Goal: Transaction & Acquisition: Purchase product/service

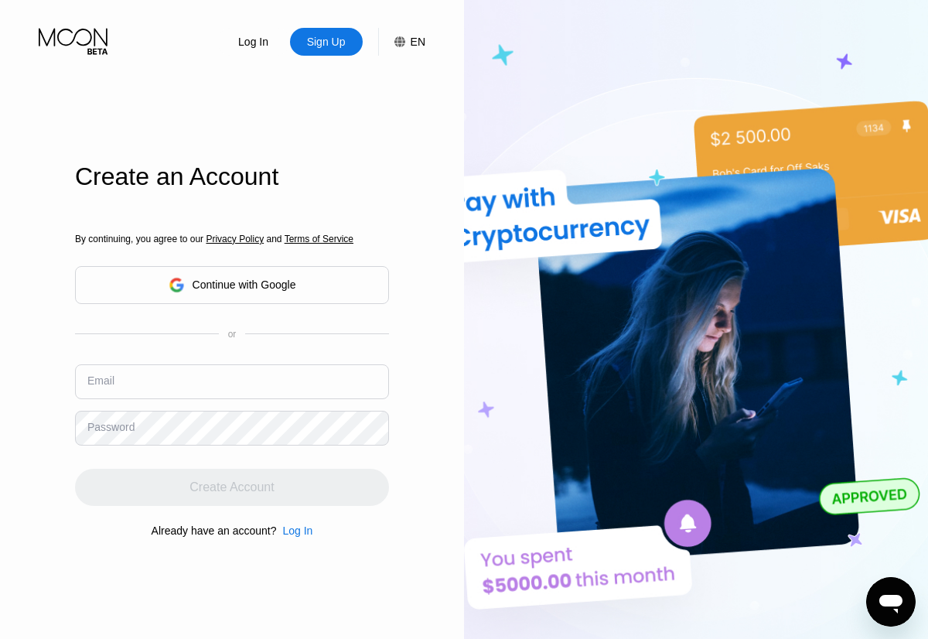
click at [232, 364] on input "text" at bounding box center [232, 381] width 314 height 35
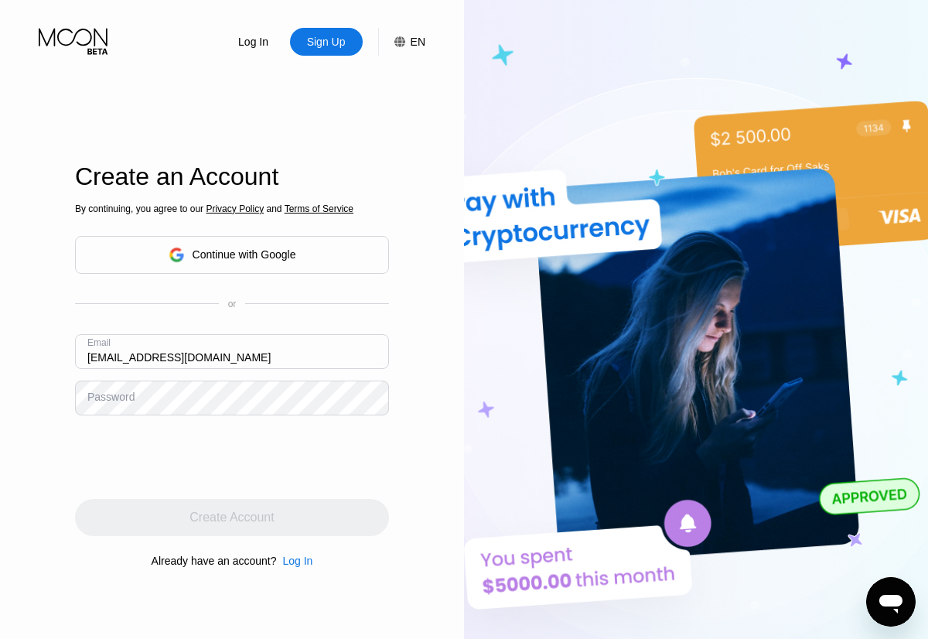
type input "[EMAIL_ADDRESS][DOMAIN_NAME]"
click at [232, 518] on div "Create Account" at bounding box center [232, 517] width 84 height 15
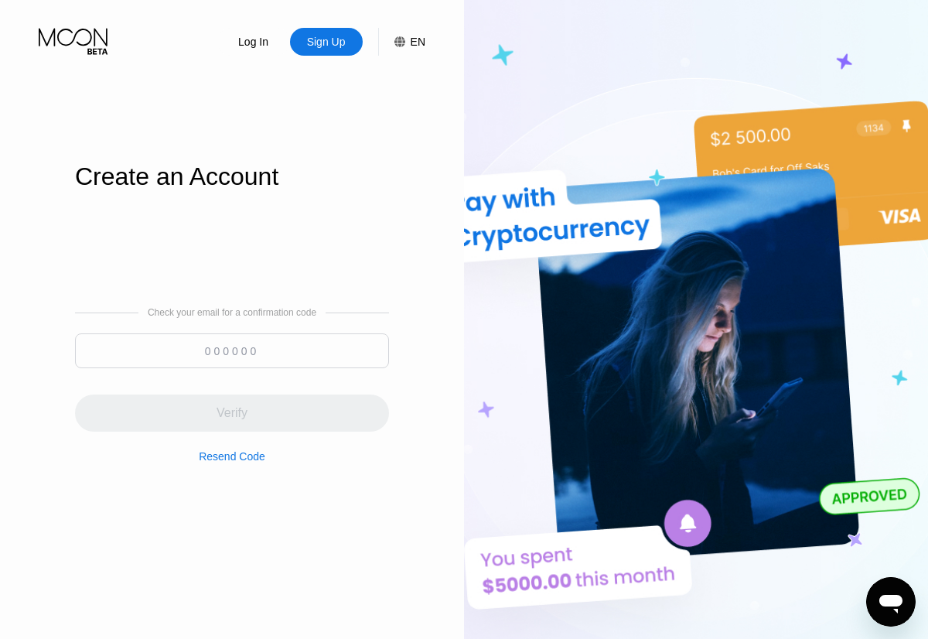
click at [232, 350] on input at bounding box center [232, 350] width 314 height 35
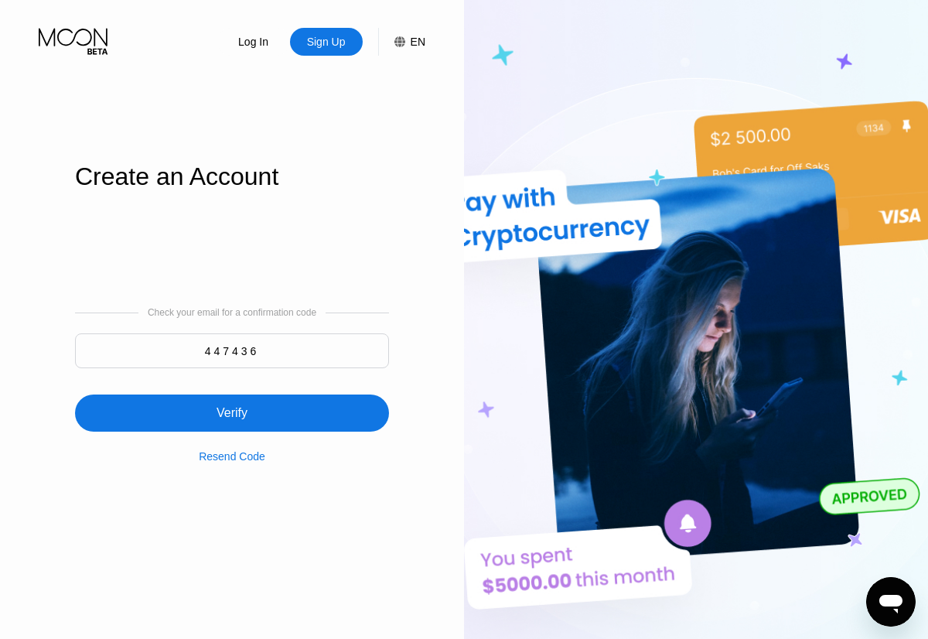
type input "447436"
click at [232, 404] on div "Verify" at bounding box center [232, 413] width 314 height 37
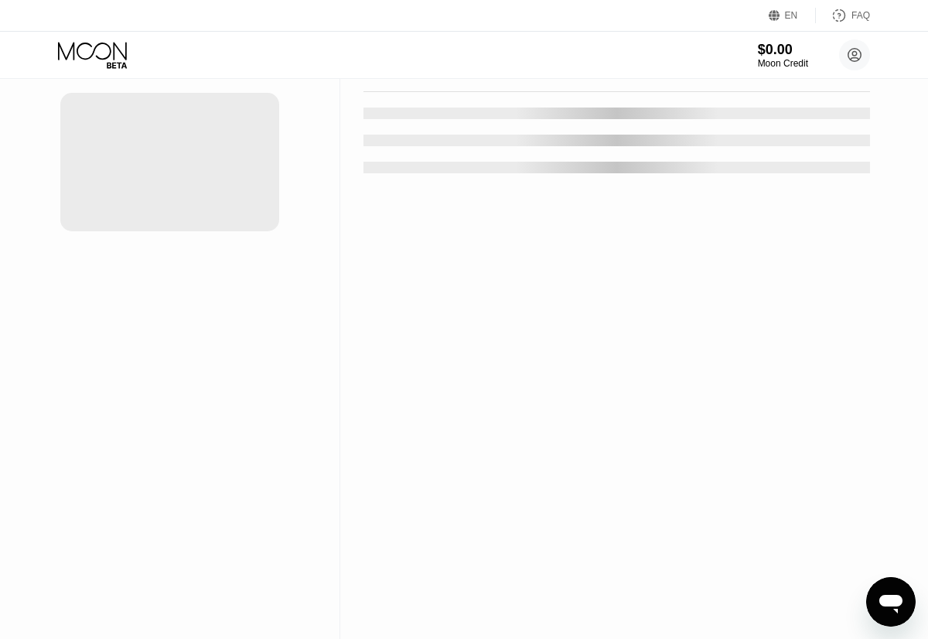
click at [234, 38] on div "New Card" at bounding box center [241, 31] width 48 height 13
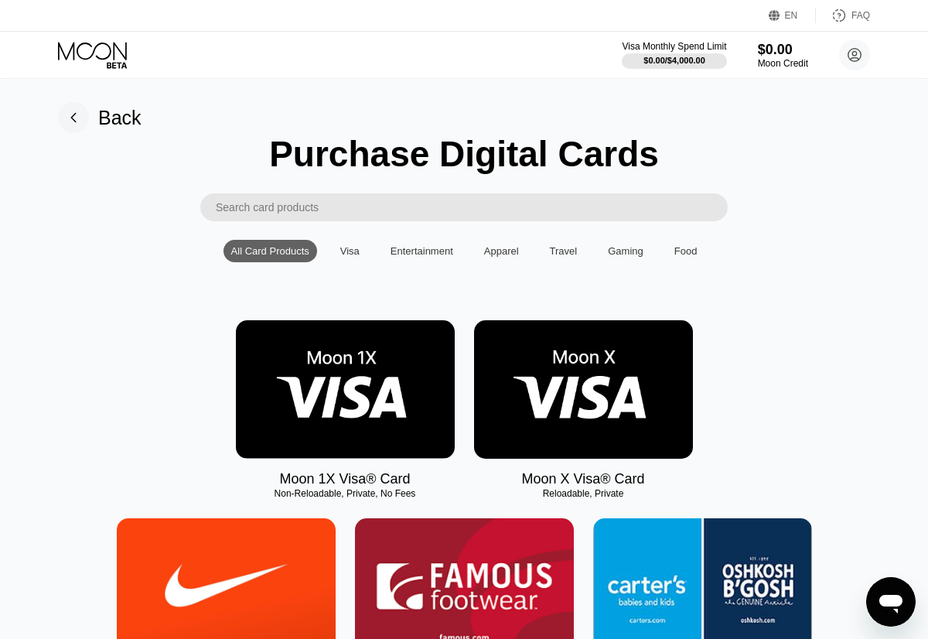
click at [345, 390] on img at bounding box center [345, 389] width 219 height 138
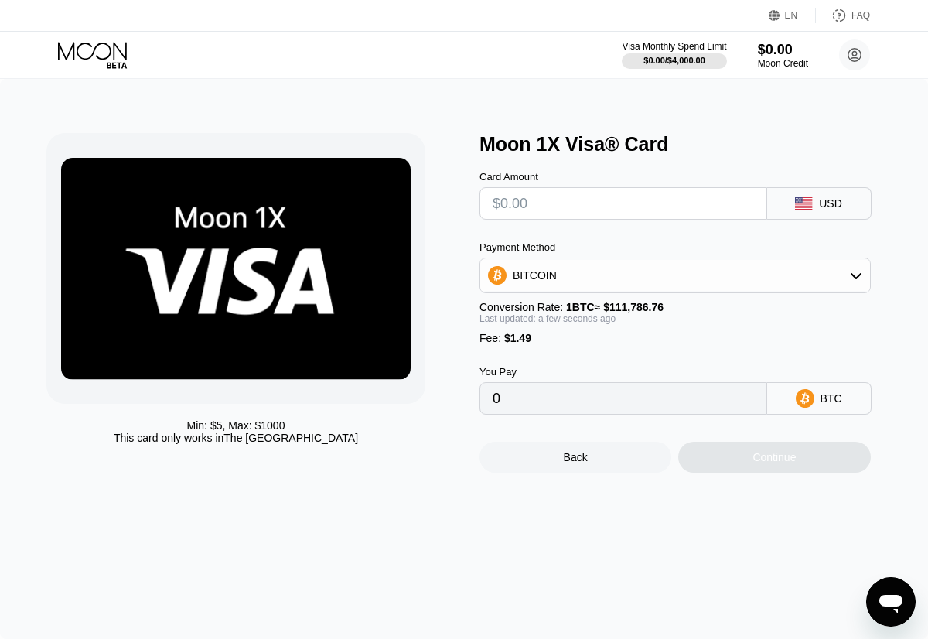
type input "$9"
type input "0.00009384"
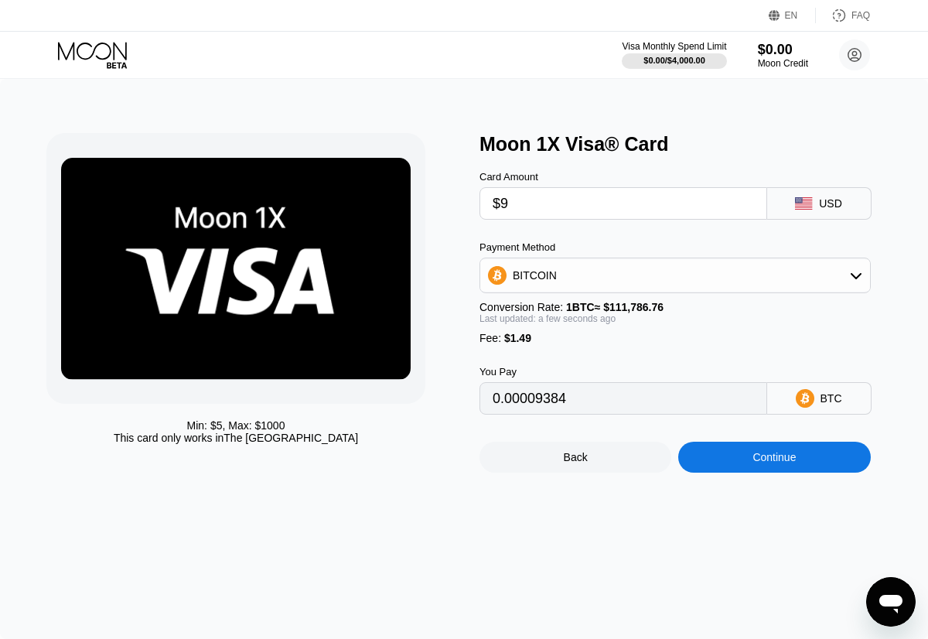
type input "$95"
type input "0.00086317"
click at [774, 458] on div "Continue" at bounding box center [774, 457] width 43 height 12
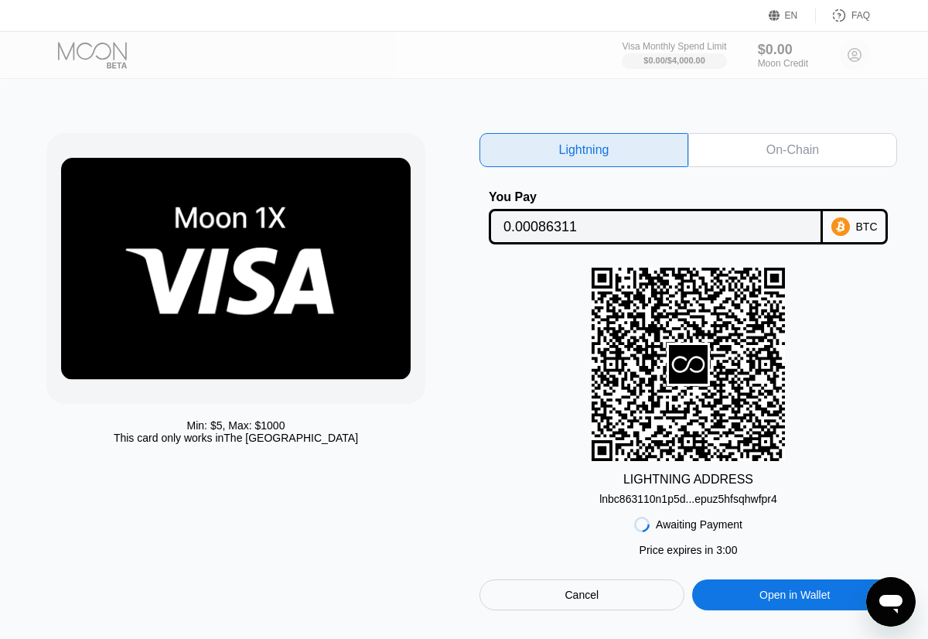
click at [793, 150] on div "On-Chain" at bounding box center [793, 149] width 53 height 15
